Goal: Transaction & Acquisition: Purchase product/service

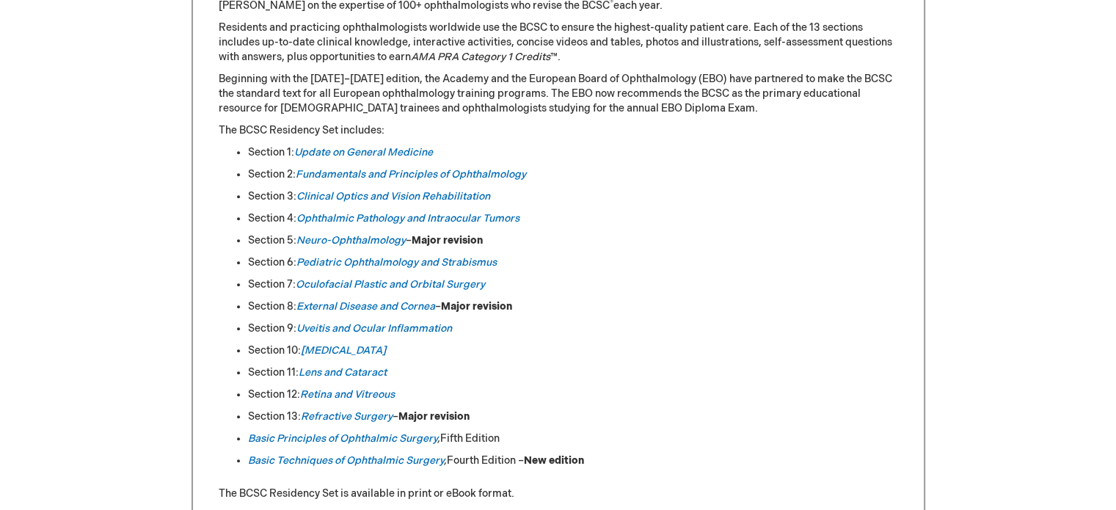
scroll to position [661, 0]
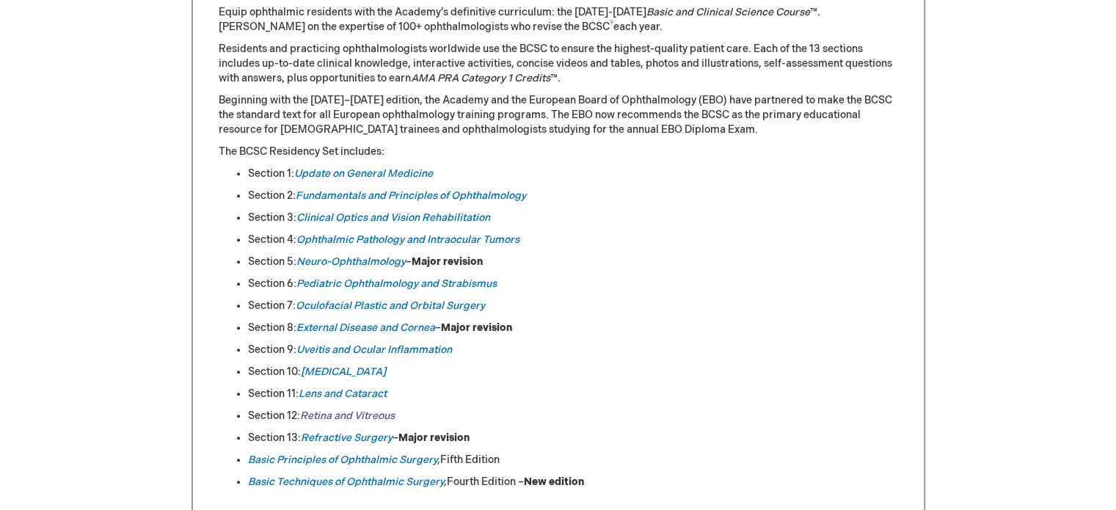
click at [343, 417] on link "Retina and Vitreous" at bounding box center [347, 416] width 95 height 12
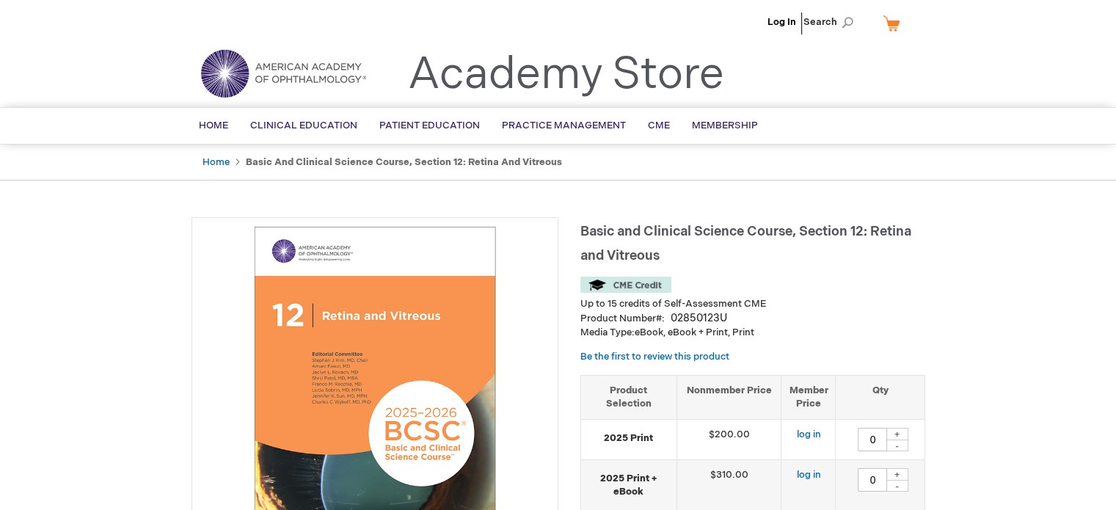
type input "0"
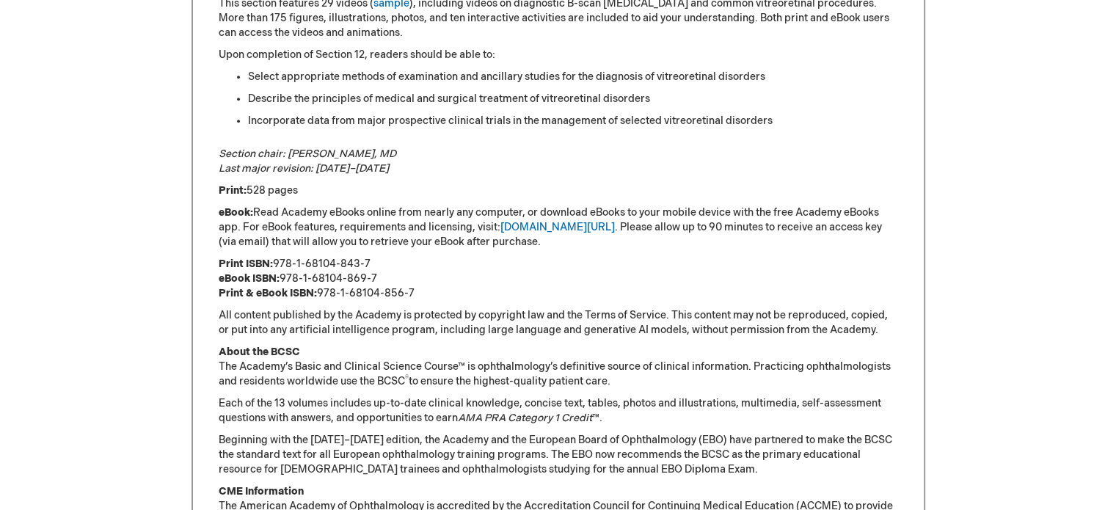
scroll to position [954, 0]
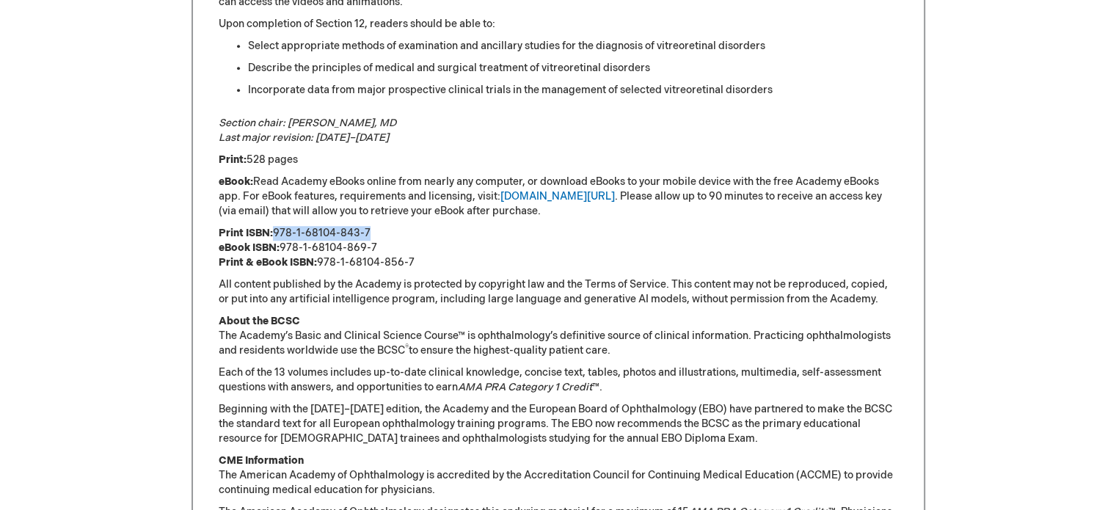
drag, startPoint x: 371, startPoint y: 230, endPoint x: 274, endPoint y: 239, distance: 97.3
click at [274, 239] on p "Print ISBN: 978-1-68104-843-7 eBook ISBN: 978-1-68104-869-7 Print & eBook ISBN:…" at bounding box center [559, 248] width 680 height 44
drag, startPoint x: 422, startPoint y: 263, endPoint x: 290, endPoint y: 266, distance: 132.1
click at [290, 266] on p "Print ISBN: 978-1-68104-843-7 eBook ISBN: 978-1-68104-869-7 Print & eBook ISBN:…" at bounding box center [559, 248] width 680 height 44
copy p "ISBN: 978-1-68104-856-7"
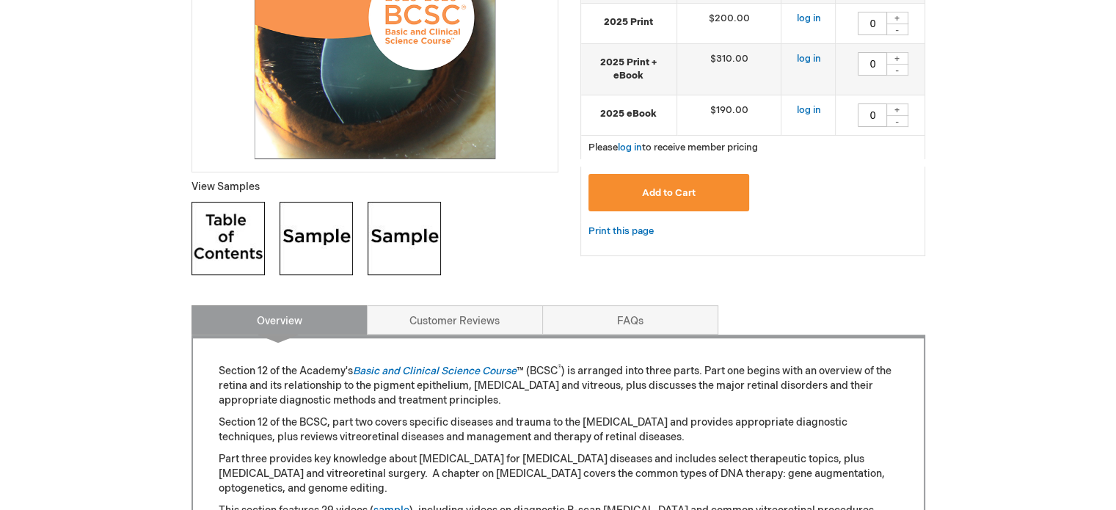
scroll to position [367, 0]
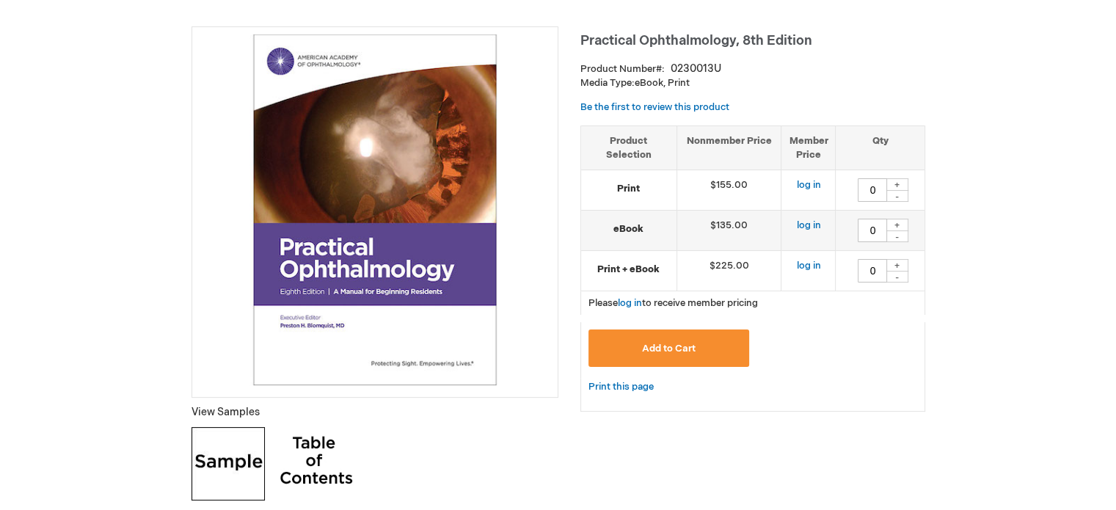
scroll to position [220, 0]
